Goal: Task Accomplishment & Management: Manage account settings

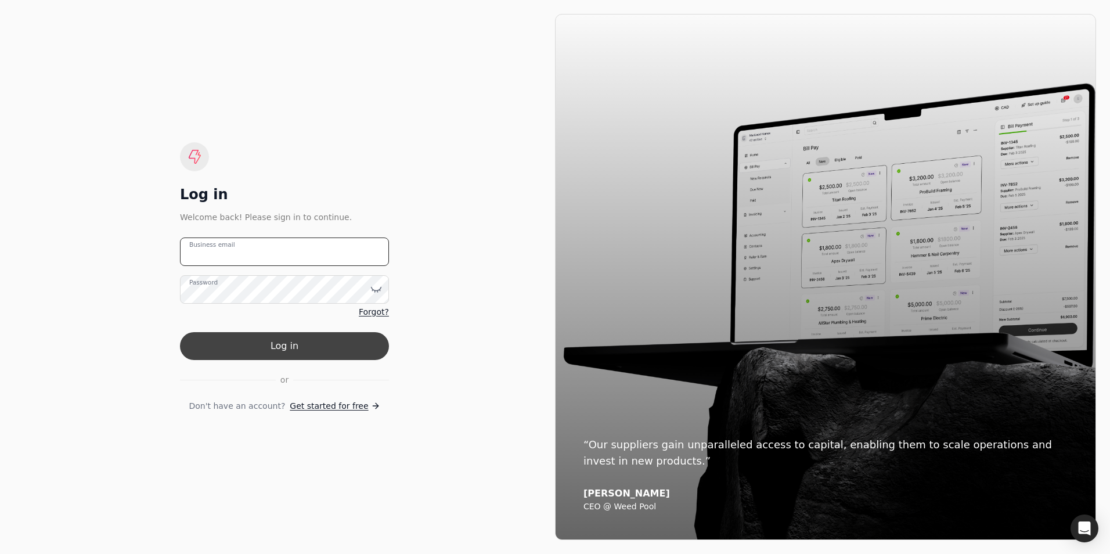
type email "[PERSON_NAME][EMAIL_ADDRESS][DOMAIN_NAME]"
click at [281, 350] on button "Log in" at bounding box center [284, 346] width 209 height 28
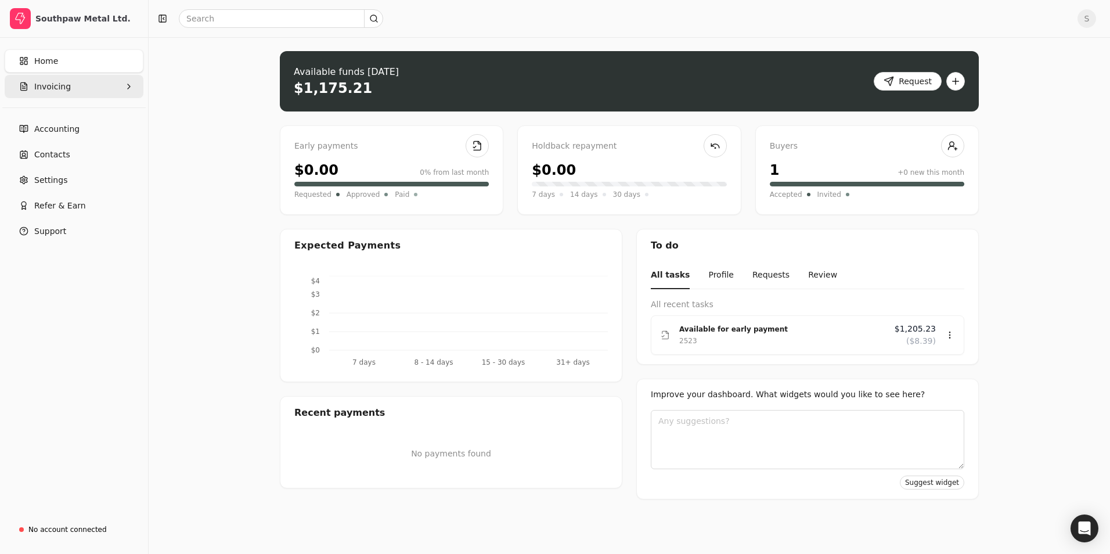
click at [69, 90] on button "Invoicing" at bounding box center [74, 86] width 139 height 23
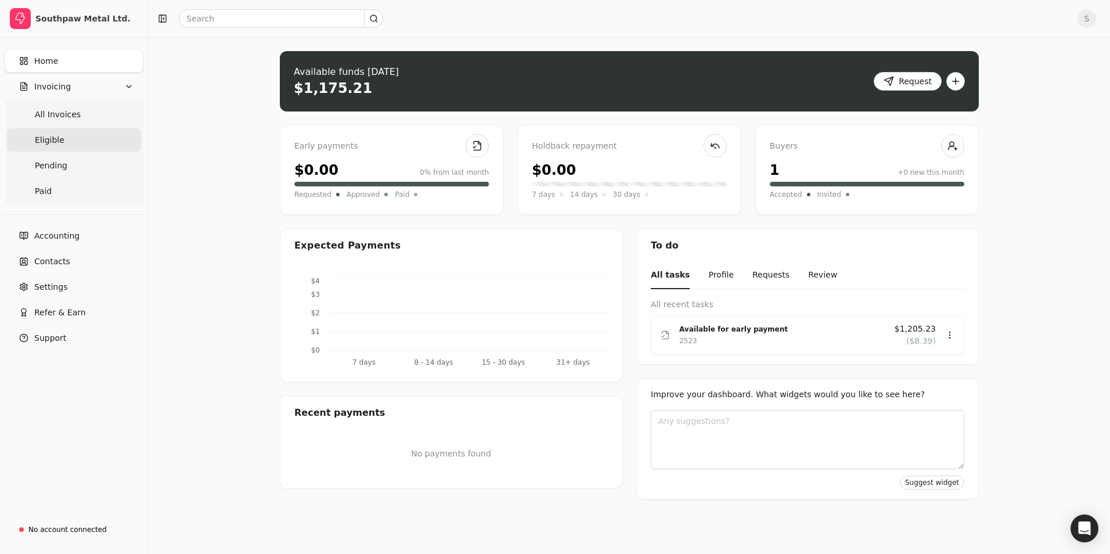
click at [49, 134] on span "Eligible" at bounding box center [50, 140] width 30 height 12
